Goal: Task Accomplishment & Management: Use online tool/utility

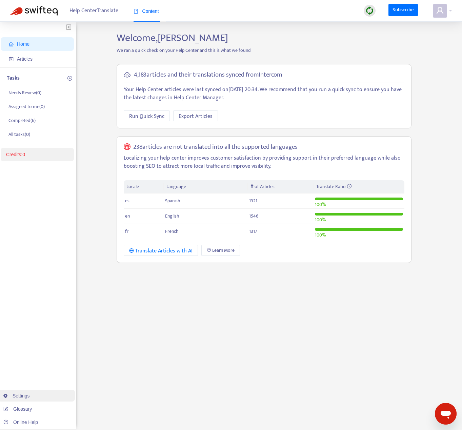
click at [30, 397] on link "Settings" at bounding box center [16, 395] width 26 height 5
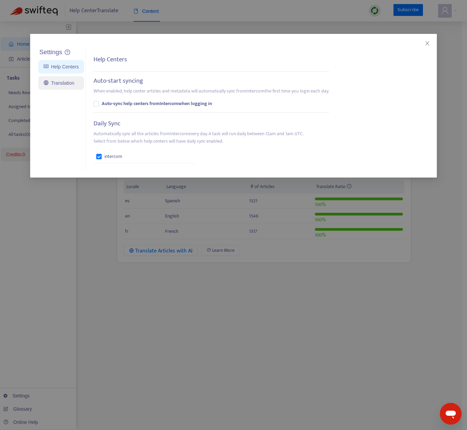
click at [68, 80] on link "Translation" at bounding box center [59, 82] width 31 height 5
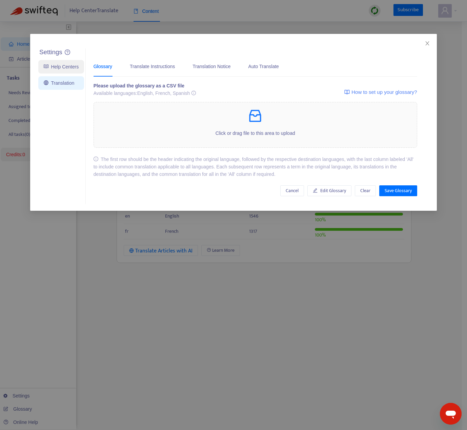
click at [50, 66] on link "Help Centers" at bounding box center [61, 66] width 35 height 5
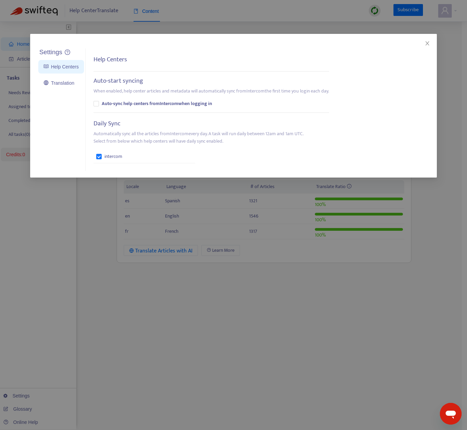
click at [163, 104] on b "Auto-sync help centers from Intercom when logging in" at bounding box center [157, 103] width 110 height 7
drag, startPoint x: 70, startPoint y: 84, endPoint x: 91, endPoint y: 99, distance: 25.7
click at [70, 84] on link "Translation" at bounding box center [59, 82] width 31 height 5
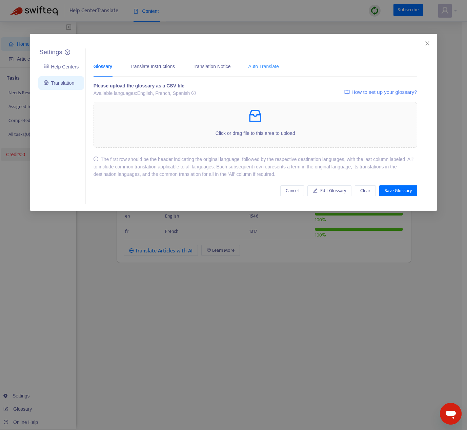
click at [279, 70] on div "Auto Translate" at bounding box center [263, 66] width 31 height 21
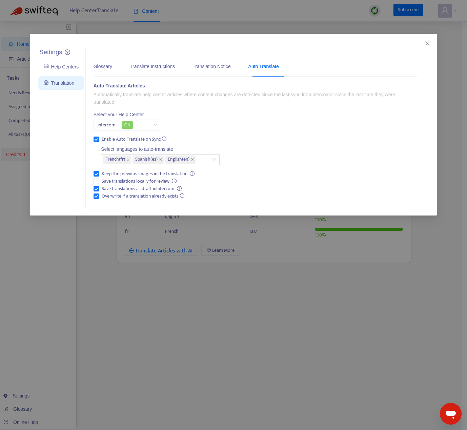
click at [425, 44] on icon "close" at bounding box center [427, 43] width 5 height 5
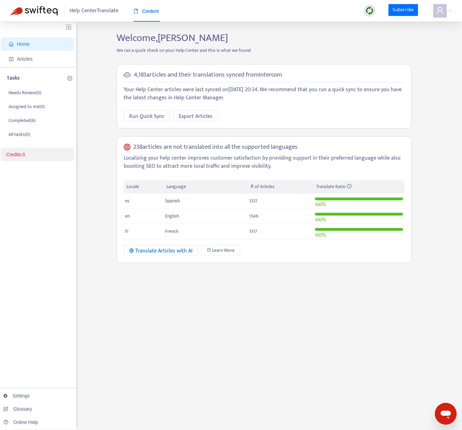
click at [29, 44] on span "Home" at bounding box center [23, 43] width 13 height 5
drag, startPoint x: 29, startPoint y: 44, endPoint x: 38, endPoint y: 43, distance: 8.2
click at [29, 44] on span "Home" at bounding box center [23, 43] width 13 height 5
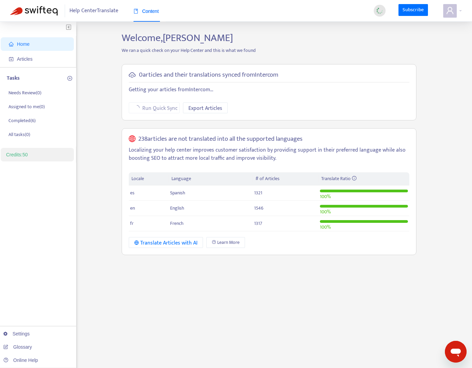
click at [373, 276] on div "Welcome, Gabriella Rico We ran a quick check on your Help Center and this is wh…" at bounding box center [269, 230] width 305 height 397
click at [299, 282] on div "Welcome, Gabriella Rico We ran a quick check on your Help Center and this is wh…" at bounding box center [269, 230] width 305 height 397
click at [323, 334] on div "Welcome, Gabriella Rico We ran a quick check on your Help Center and this is wh…" at bounding box center [269, 230] width 305 height 397
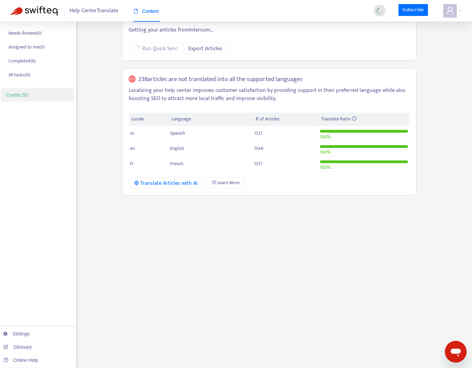
scroll to position [61, 0]
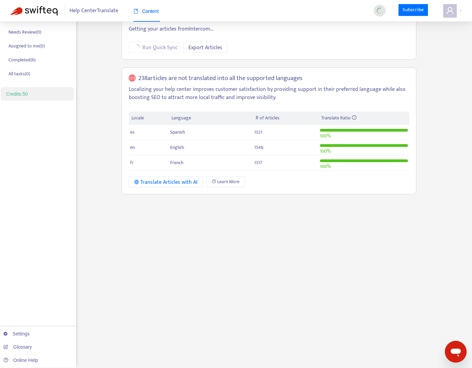
click at [247, 242] on div "Welcome, Gabriella Rico We ran a quick check on your Help Center and this is wh…" at bounding box center [269, 169] width 305 height 397
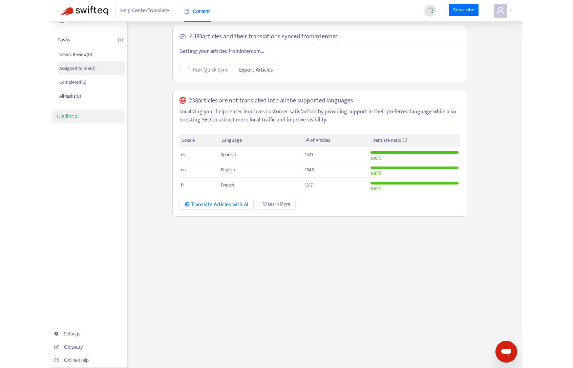
scroll to position [0, 0]
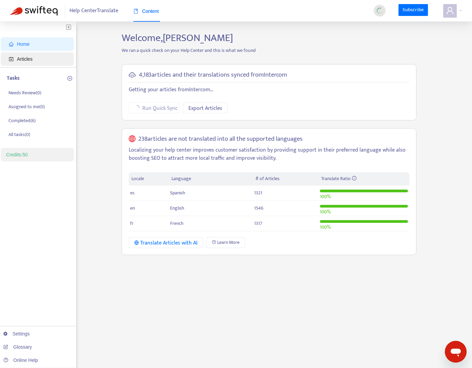
click at [36, 57] on span "Articles" at bounding box center [39, 59] width 60 height 14
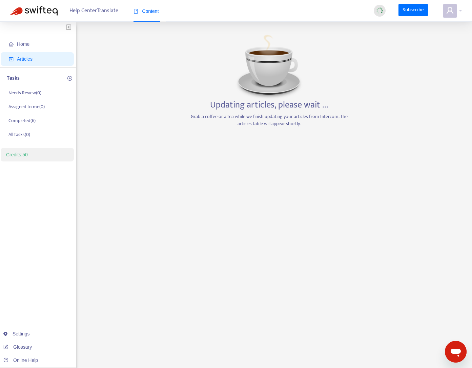
click at [83, 247] on div "Home Articles Tasks Needs Review ( 0 ) Assigned to me ( 0 ) Completed ( 6 ) All…" at bounding box center [236, 230] width 452 height 397
click at [29, 333] on link "Settings" at bounding box center [16, 333] width 26 height 5
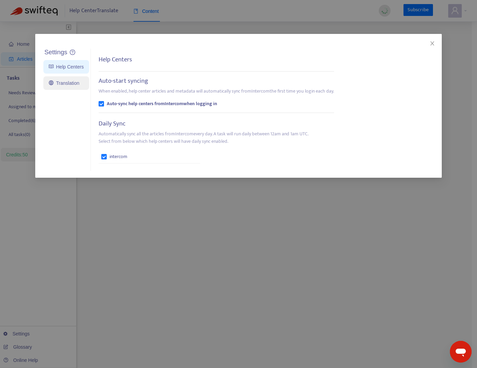
click at [77, 84] on link "Translation" at bounding box center [64, 82] width 31 height 5
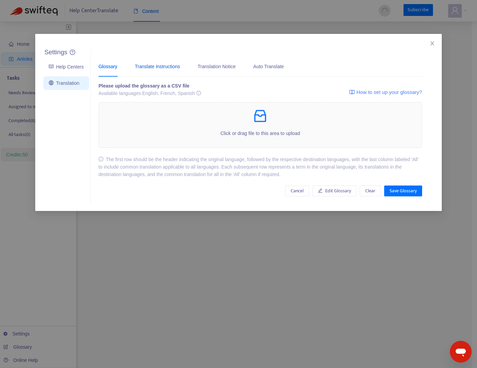
click at [157, 68] on div "Translate Instructions" at bounding box center [157, 66] width 45 height 7
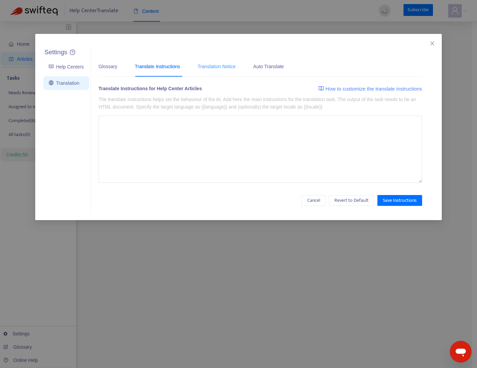
type textarea "**********"
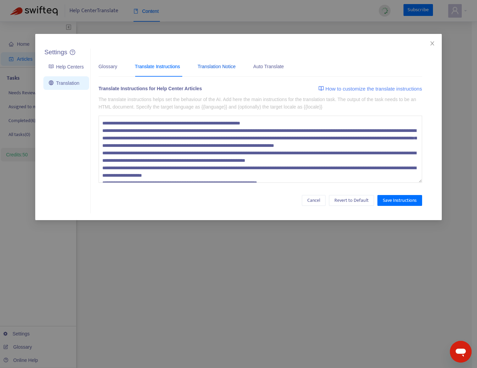
click at [219, 69] on div "Translation Notice" at bounding box center [217, 66] width 38 height 7
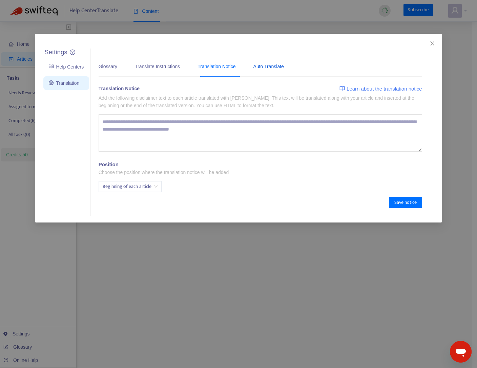
click at [275, 66] on div "Auto Translate" at bounding box center [268, 66] width 31 height 7
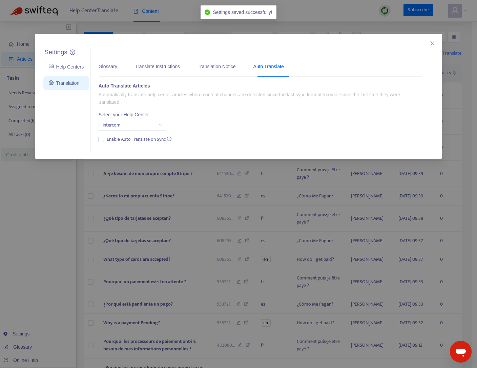
click at [139, 140] on span "Enable Auto Translate on Sync" at bounding box center [139, 139] width 70 height 7
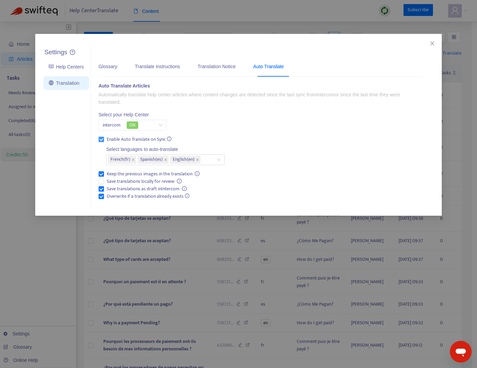
click at [129, 139] on span "Enable Auto Translate on Sync" at bounding box center [139, 139] width 70 height 7
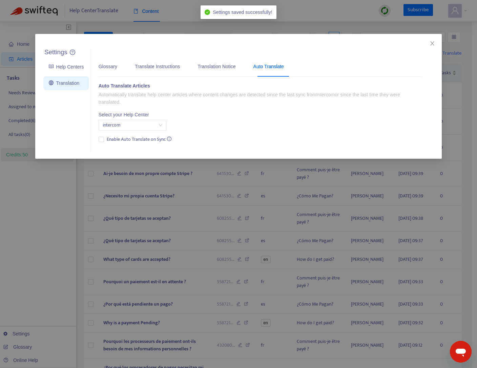
click at [286, 131] on div "Auto Translate Articles Automatically translate help center articles where cont…" at bounding box center [261, 113] width 324 height 62
click at [431, 43] on icon "close" at bounding box center [432, 43] width 5 height 5
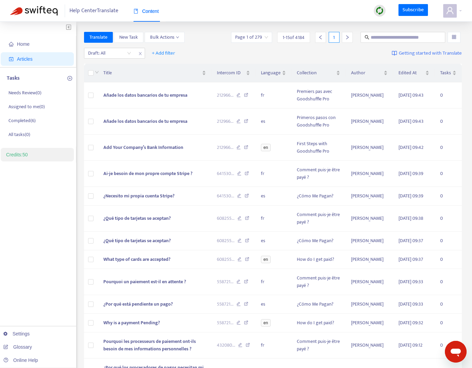
click at [140, 52] on icon "close" at bounding box center [140, 54] width 4 height 4
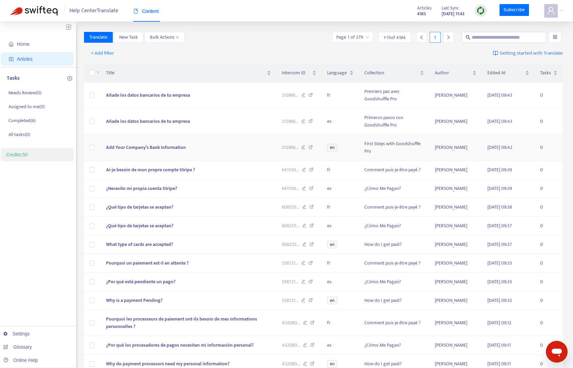
click at [158, 147] on span "Add Your Company’s Bank Information" at bounding box center [146, 147] width 80 height 8
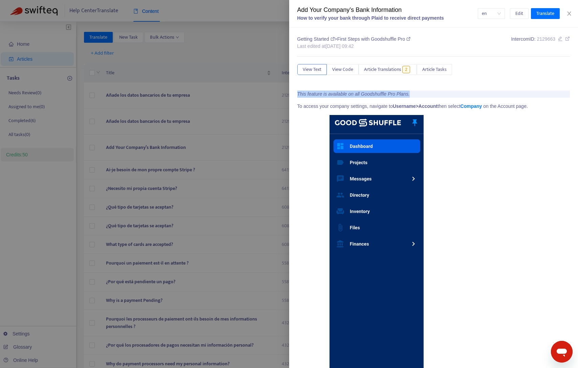
drag, startPoint x: 297, startPoint y: 94, endPoint x: 422, endPoint y: 95, distance: 124.7
click at [428, 95] on div "Getting Started > First Steps with Goodshuffle Pro Last edited at 2025-08-26 09…" at bounding box center [433, 197] width 289 height 340
click at [480, 10] on span "Translate" at bounding box center [546, 13] width 18 height 7
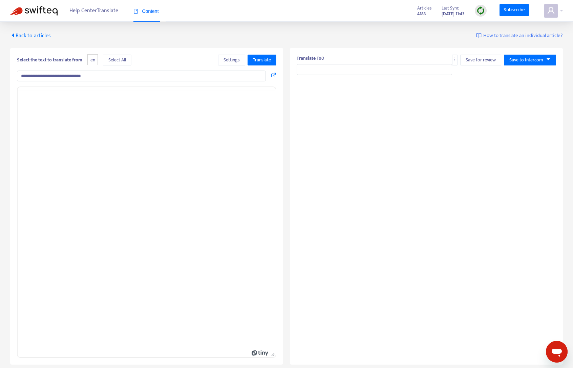
type input "**********"
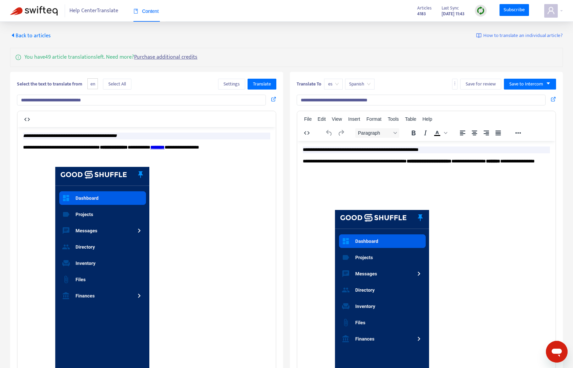
click at [154, 135] on p "**********" at bounding box center [146, 135] width 247 height 7
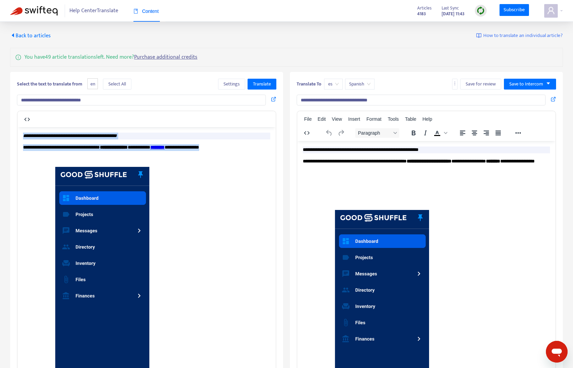
drag, startPoint x: 260, startPoint y: 147, endPoint x: 1, endPoint y: 126, distance: 259.4
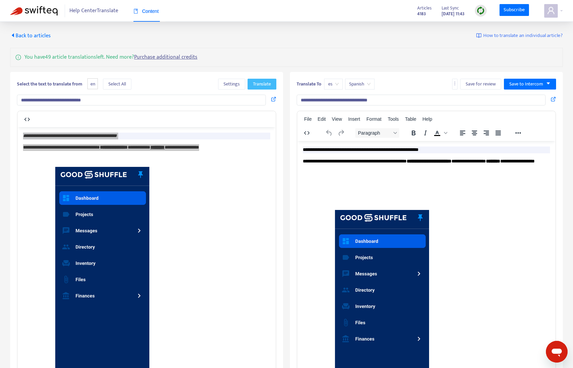
click at [264, 84] on span "Translate" at bounding box center [262, 83] width 18 height 7
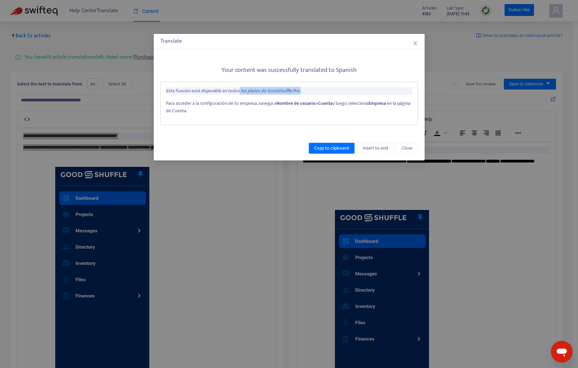
drag, startPoint x: 240, startPoint y: 88, endPoint x: 306, endPoint y: 88, distance: 66.1
click at [303, 90] on p "Esta función está disponible en todos los planes de Goodshuffle Pro." at bounding box center [289, 90] width 247 height 7
click at [313, 91] on p "Esta función está disponible en todos los planes de Goodshuffle Pro." at bounding box center [289, 90] width 247 height 7
click at [418, 43] on icon "close" at bounding box center [415, 43] width 5 height 5
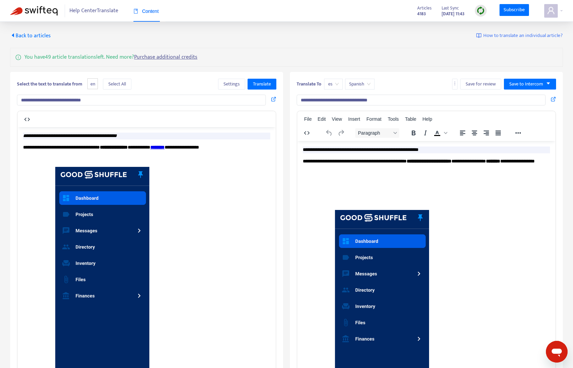
click at [20, 35] on span "Back to articles" at bounding box center [30, 35] width 41 height 9
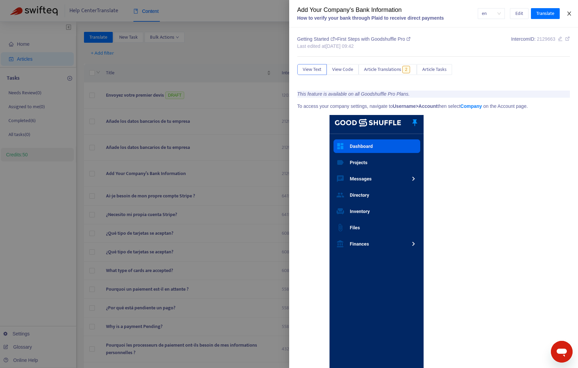
click at [480, 13] on button "Close" at bounding box center [569, 14] width 9 height 6
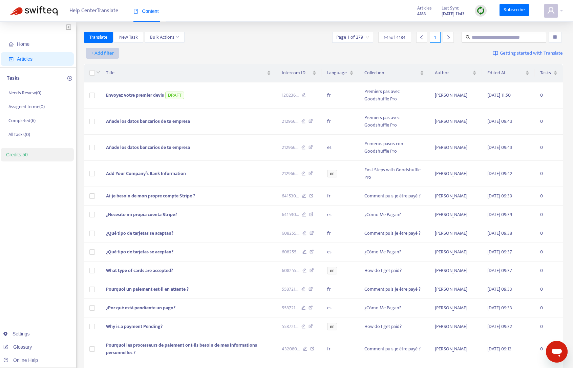
click at [105, 54] on span "+ Add filter" at bounding box center [102, 53] width 23 height 8
click at [128, 78] on span "Not translated to" at bounding box center [112, 77] width 42 height 7
click at [127, 54] on div "Not translated to" at bounding box center [109, 53] width 50 height 10
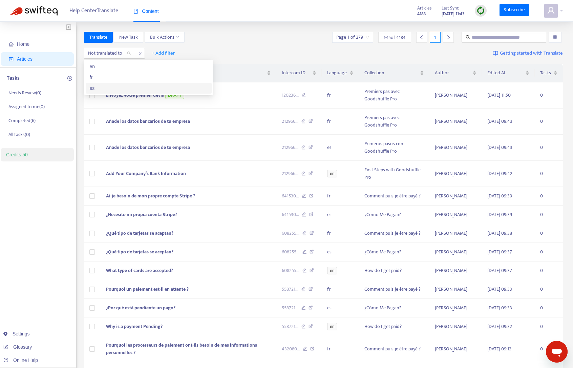
click at [100, 89] on div "es" at bounding box center [149, 87] width 118 height 7
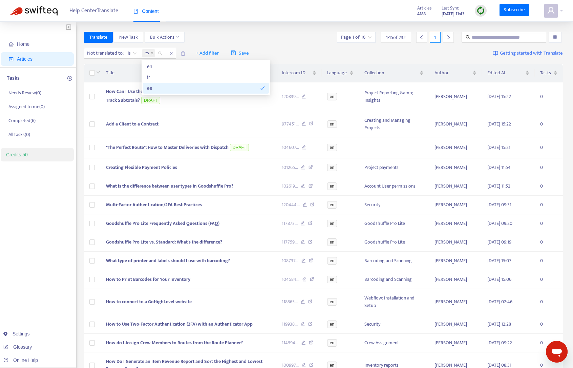
click at [149, 86] on div "es" at bounding box center [203, 87] width 113 height 7
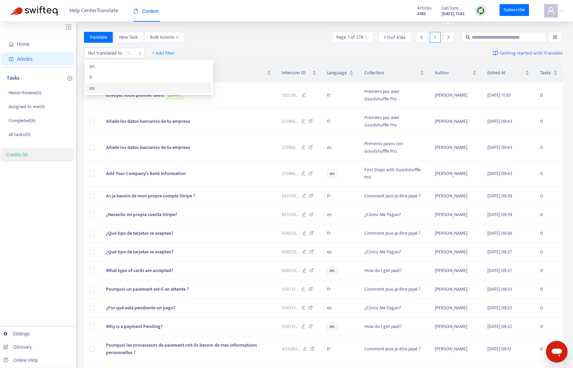
click at [113, 87] on div "es" at bounding box center [149, 87] width 118 height 7
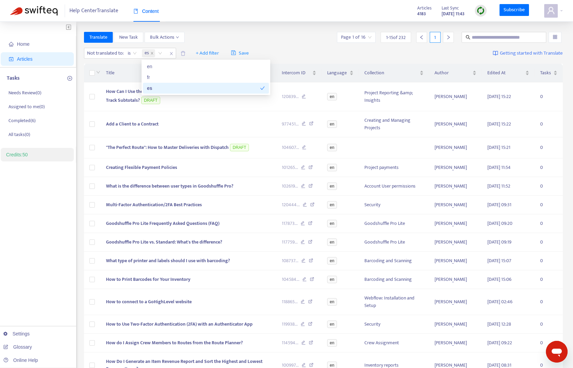
click at [247, 29] on div "Home Articles Tasks Needs Review ( 0 ) Assigned to me ( 0 ) Completed ( 6 ) All…" at bounding box center [286, 228] width 573 height 413
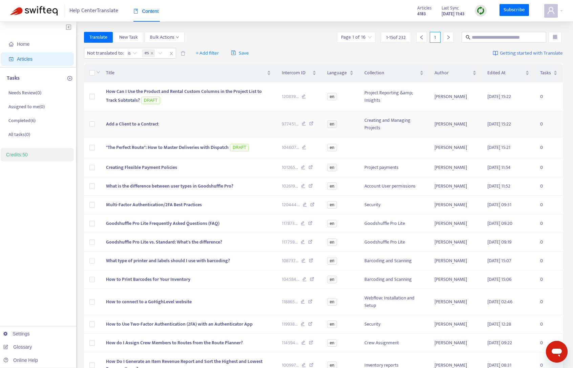
click at [129, 125] on span "Add a Client to a Contract" at bounding box center [132, 124] width 53 height 8
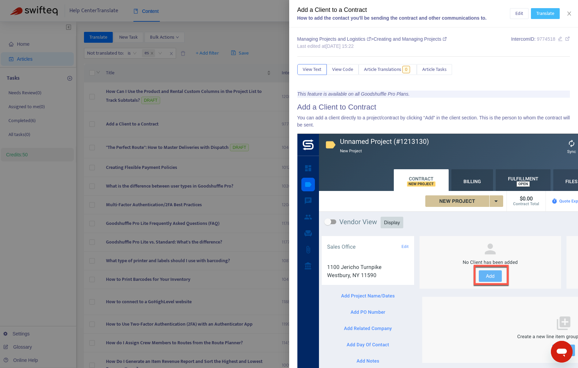
click at [480, 13] on span "Translate" at bounding box center [546, 13] width 18 height 7
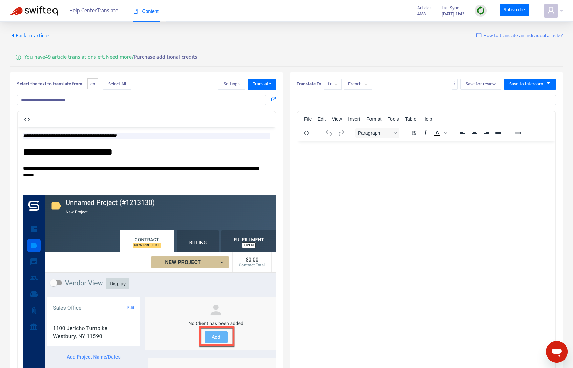
click at [45, 34] on span "Back to articles" at bounding box center [30, 35] width 41 height 9
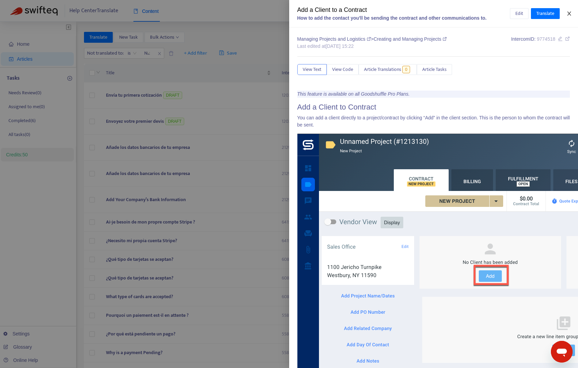
click at [480, 13] on icon "close" at bounding box center [569, 13] width 5 height 5
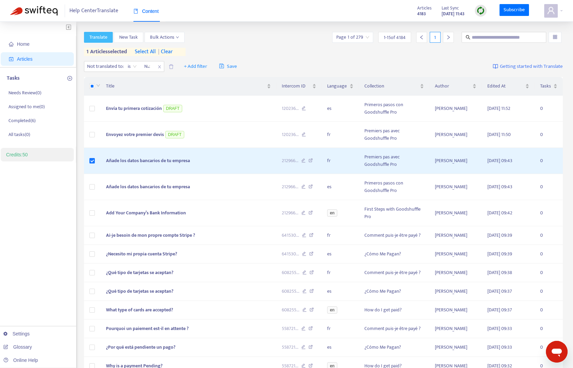
click at [95, 37] on span "Translate" at bounding box center [98, 37] width 18 height 7
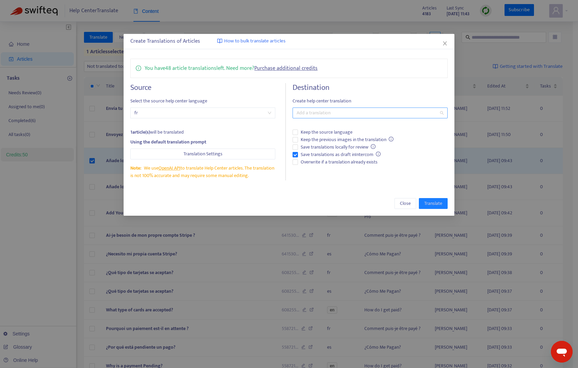
click at [324, 115] on div at bounding box center [366, 113] width 145 height 8
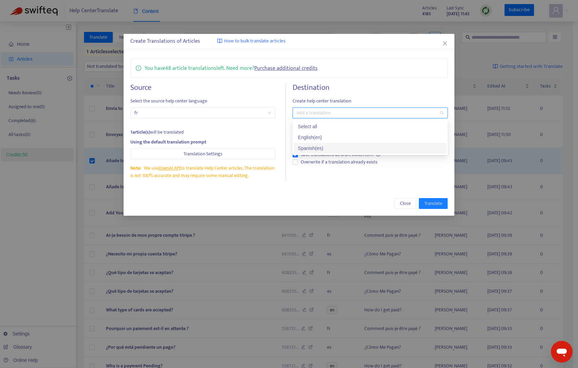
click at [323, 150] on div "Spanish ( es )" at bounding box center [370, 147] width 144 height 7
click at [208, 114] on span "fr" at bounding box center [203, 113] width 137 height 10
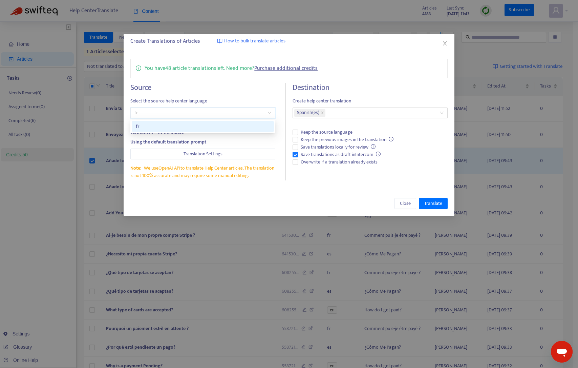
click at [169, 112] on span "fr" at bounding box center [203, 113] width 137 height 10
click at [447, 41] on icon "close" at bounding box center [445, 43] width 5 height 5
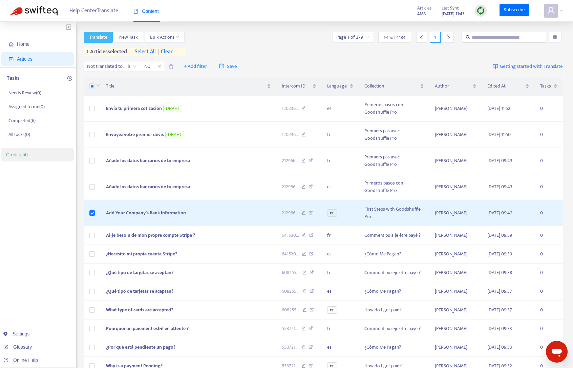
click at [103, 40] on span "Translate" at bounding box center [98, 37] width 18 height 7
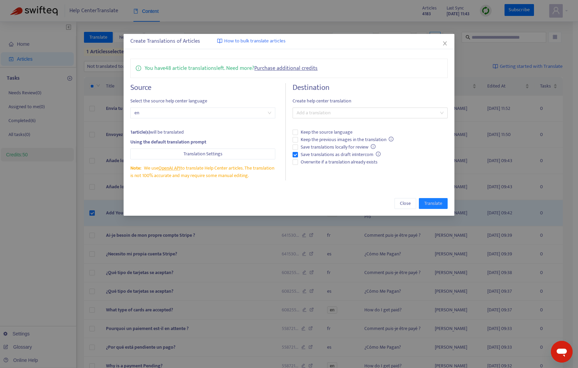
click at [235, 118] on div "Source Select the source help center language en 1 article(s) will be translate…" at bounding box center [208, 131] width 156 height 97
click at [337, 109] on div at bounding box center [366, 113] width 145 height 8
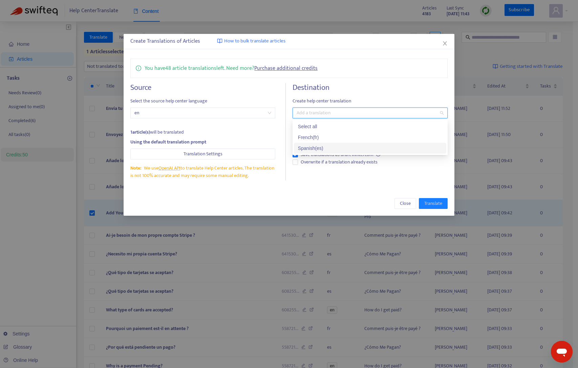
click at [320, 149] on div "Spanish ( es )" at bounding box center [370, 147] width 144 height 7
drag, startPoint x: 238, startPoint y: 129, endPoint x: 244, endPoint y: 128, distance: 5.8
click at [238, 128] on div "1 article(s) will be translated" at bounding box center [202, 131] width 145 height 7
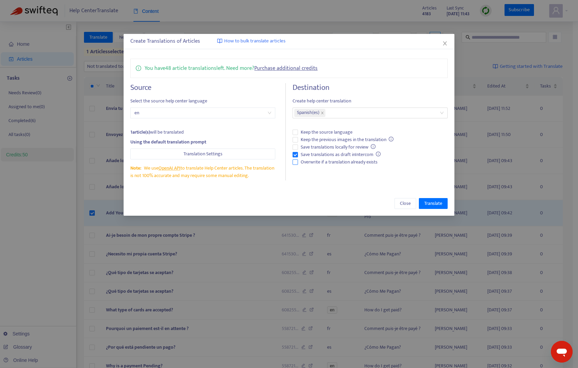
click at [318, 162] on span "Overwrite if a translation already exists" at bounding box center [339, 161] width 82 height 7
click at [441, 203] on span "Translate" at bounding box center [434, 203] width 18 height 7
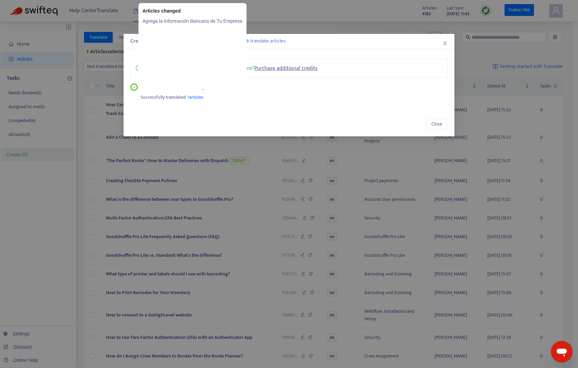
click at [192, 96] on span "1 articles" at bounding box center [196, 97] width 16 height 8
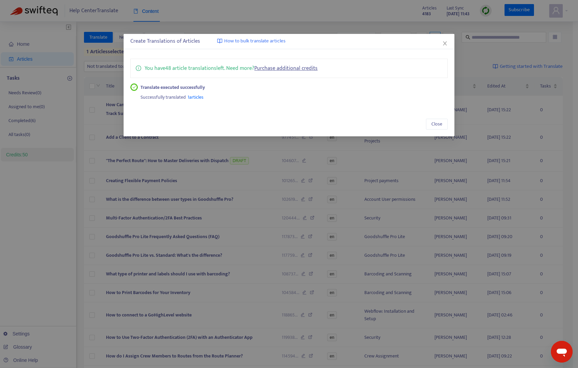
click at [199, 95] on span "1 articles" at bounding box center [196, 97] width 16 height 8
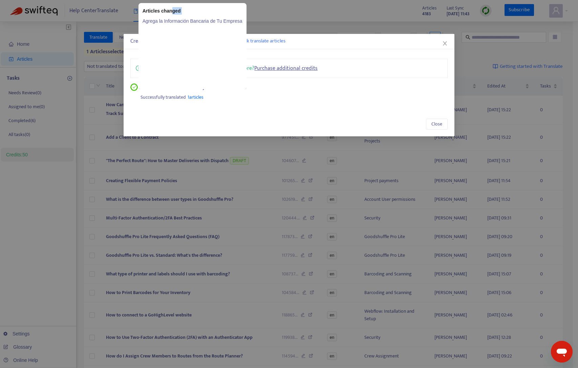
click at [169, 18] on div "Articles changed Agrega la Información Bancaria de Tu Empresa" at bounding box center [193, 46] width 108 height 86
click at [168, 21] on link "Agrega la Información Bancaria de Tu Empresa" at bounding box center [193, 20] width 100 height 7
click at [183, 21] on link "Agrega la Información Bancaria de Tu Empresa" at bounding box center [193, 20] width 100 height 7
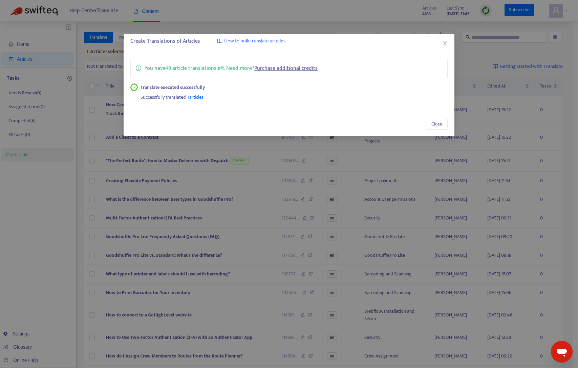
click at [331, 108] on div "Create Translations of Articles How to bulk translate articles You have 48 arti…" at bounding box center [289, 85] width 331 height 102
click at [447, 40] on button "Close" at bounding box center [445, 43] width 7 height 7
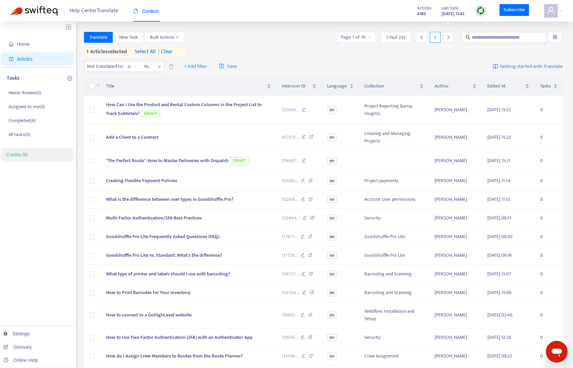
drag, startPoint x: 160, startPoint y: 68, endPoint x: 195, endPoint y: 61, distance: 35.5
click at [161, 67] on icon "close" at bounding box center [160, 67] width 4 height 4
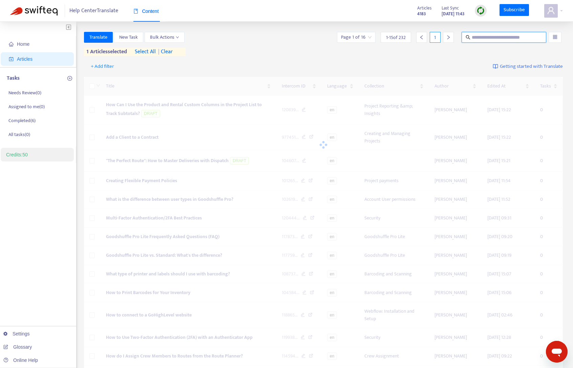
click at [480, 36] on input "text" at bounding box center [504, 37] width 65 height 7
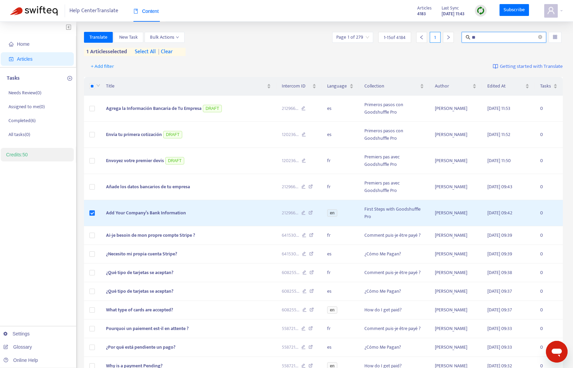
type input "*"
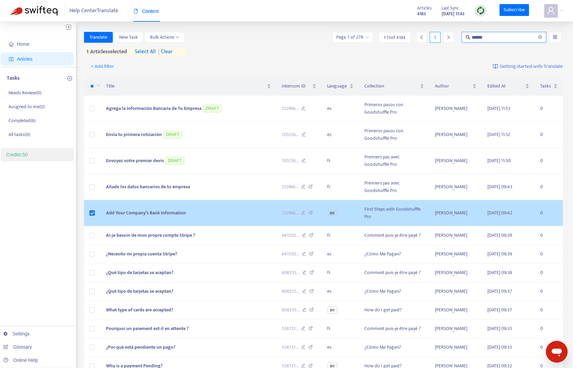
type input "******"
click at [133, 210] on span "Add Your Company’s Bank Information" at bounding box center [146, 213] width 80 height 8
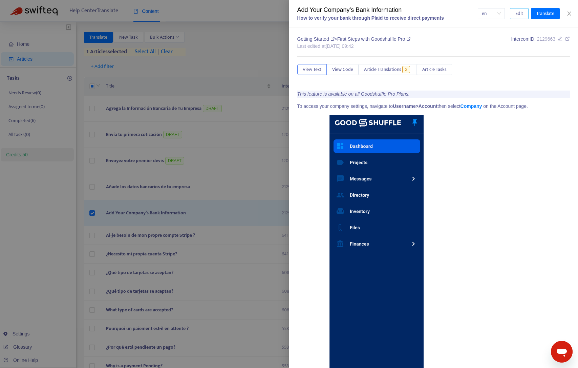
click at [480, 12] on button "Edit" at bounding box center [519, 13] width 19 height 11
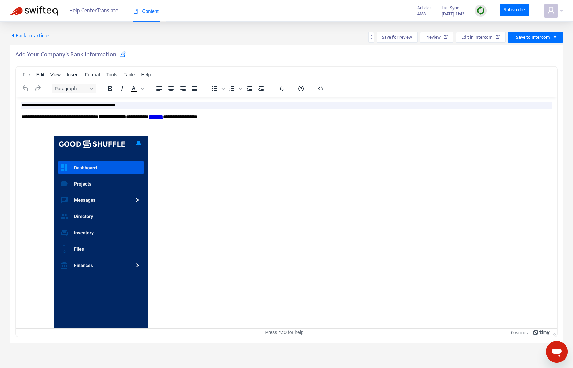
click at [42, 37] on span "Back to articles" at bounding box center [30, 35] width 41 height 9
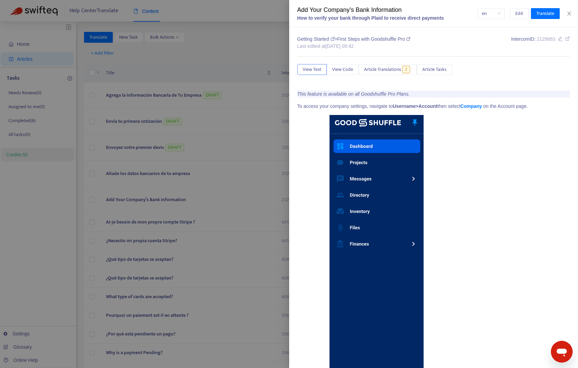
click at [480, 7] on div "Add Your Company’s Bank Information How to verify your bank through Plaid to re…" at bounding box center [433, 13] width 289 height 27
click at [480, 9] on button "Translate" at bounding box center [545, 13] width 29 height 11
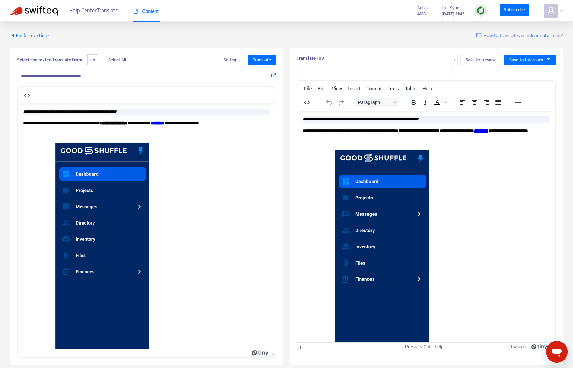
type input "**********"
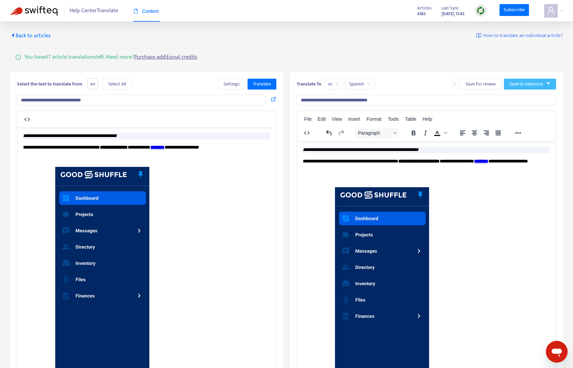
drag, startPoint x: 545, startPoint y: 79, endPoint x: 546, endPoint y: 82, distance: 4.1
click at [480, 79] on button "Save to Intercom" at bounding box center [530, 84] width 52 height 11
drag, startPoint x: 526, startPoint y: 107, endPoint x: 509, endPoint y: 136, distance: 33.9
click at [480, 106] on span "Save as draft" at bounding box center [523, 108] width 26 height 7
click at [413, 56] on div "You have 47 article translations left. Need more? Purchase additional credits" at bounding box center [286, 57] width 553 height 19
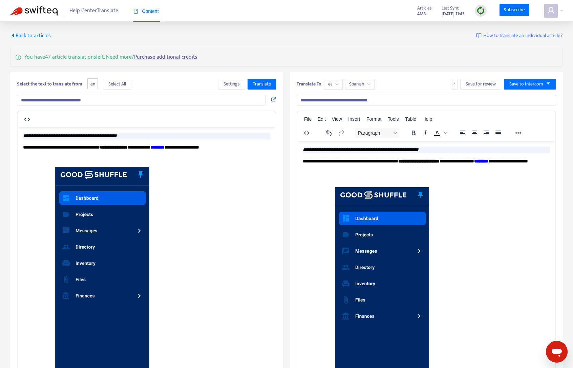
click at [452, 88] on div "Translate To es Spanish Save for review Save to Intercom" at bounding box center [427, 86] width 260 height 14
click at [38, 38] on span "Back to articles" at bounding box center [30, 35] width 41 height 9
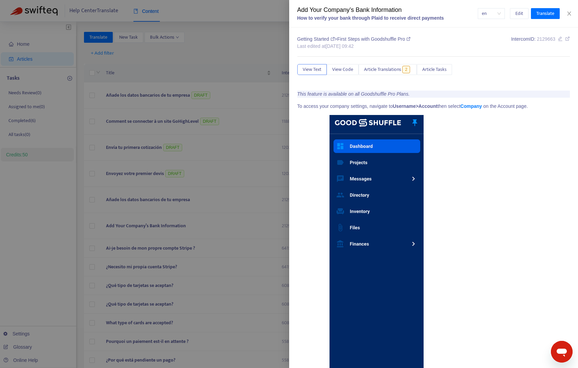
click at [480, 39] on icon at bounding box center [568, 38] width 5 height 5
click at [480, 39] on icon at bounding box center [560, 38] width 5 height 5
click at [480, 15] on icon "close" at bounding box center [569, 13] width 5 height 5
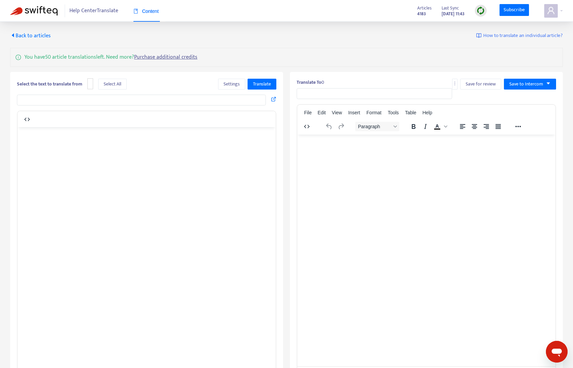
click at [29, 35] on span "Back to articles" at bounding box center [30, 35] width 41 height 9
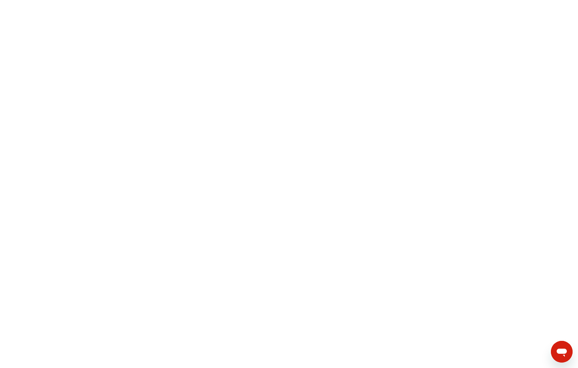
drag, startPoint x: 126, startPoint y: 35, endPoint x: 129, endPoint y: 25, distance: 10.4
click at [126, 0] on html at bounding box center [289, 0] width 578 height 0
